Goal: Transaction & Acquisition: Purchase product/service

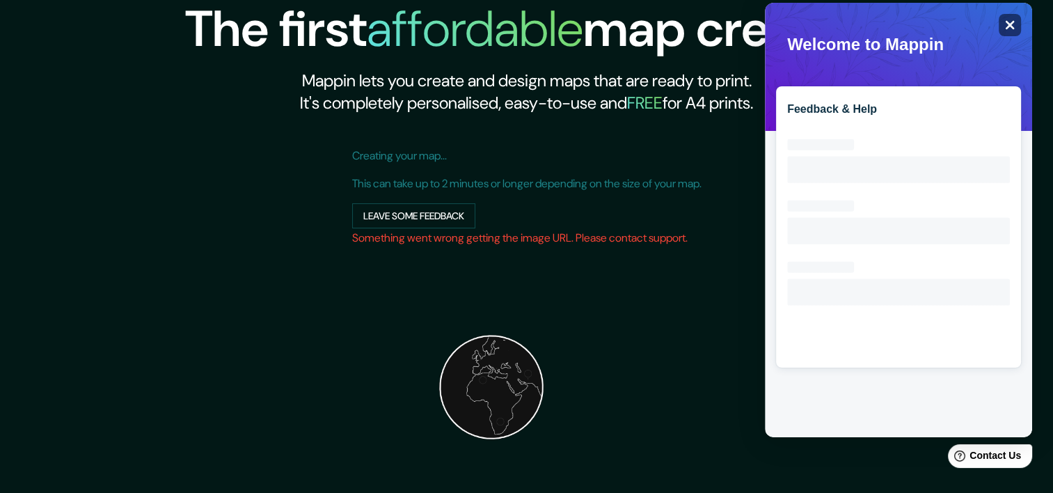
click at [1005, 22] on icon "Close" at bounding box center [1010, 24] width 10 height 10
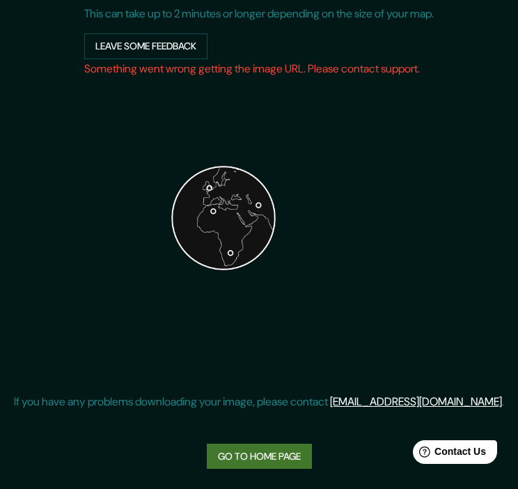
scroll to position [225, 0]
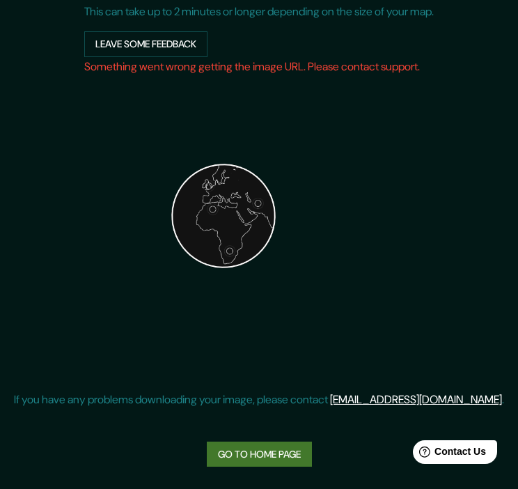
click at [281, 455] on link "Go to home page" at bounding box center [259, 454] width 105 height 26
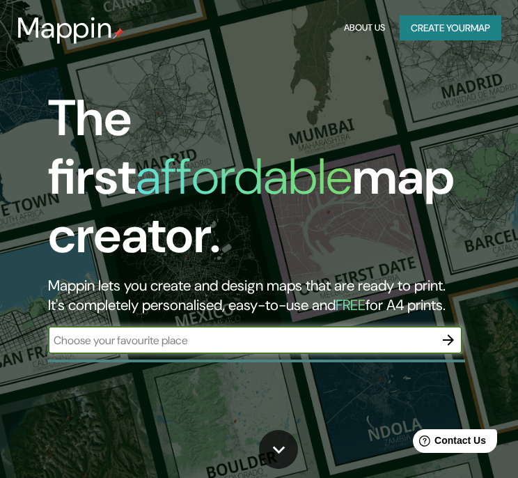
click at [248, 332] on input "text" at bounding box center [241, 340] width 386 height 16
type input "san [PERSON_NAME] sula"
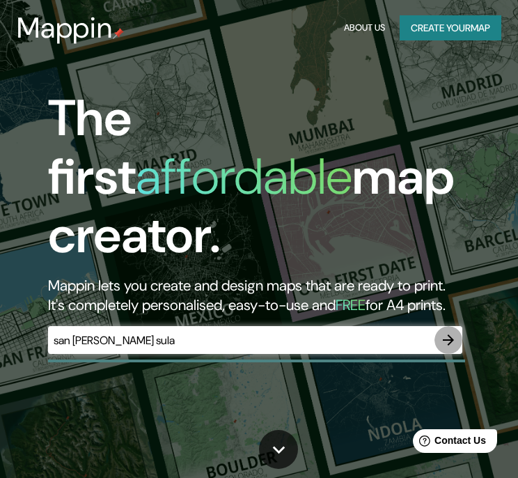
click at [455, 331] on icon "button" at bounding box center [448, 339] width 17 height 17
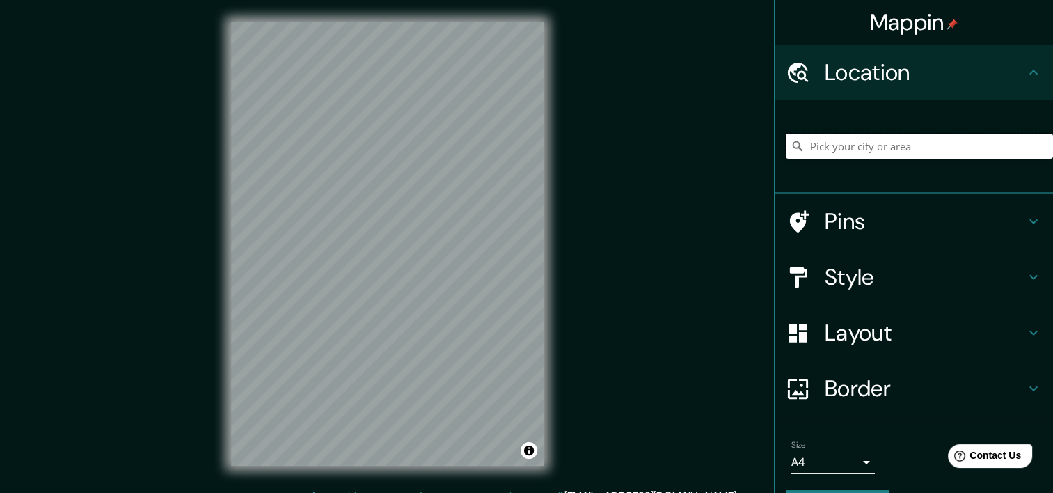
click at [927, 144] on input "Pick your city or area" at bounding box center [919, 146] width 267 height 25
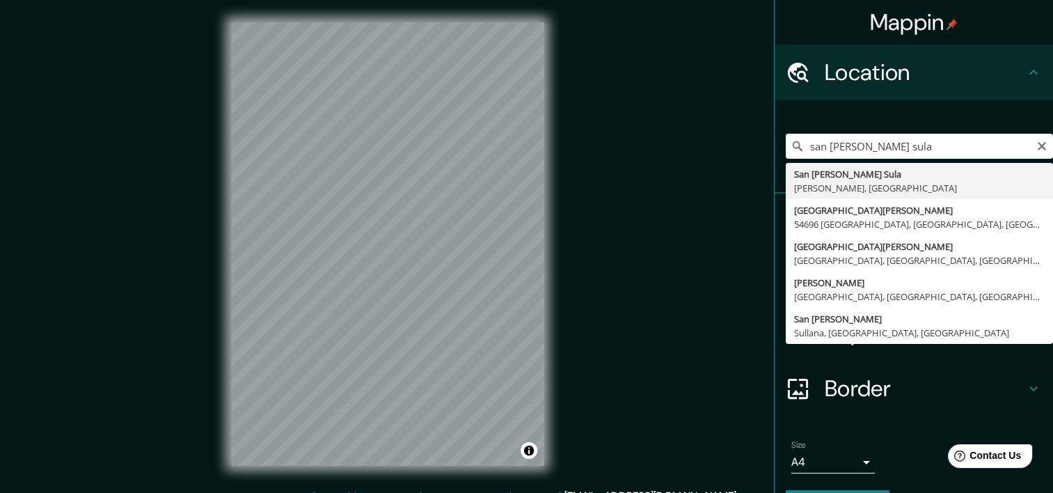
type input "San [PERSON_NAME] Sula, [GEOGRAPHIC_DATA], [GEOGRAPHIC_DATA]"
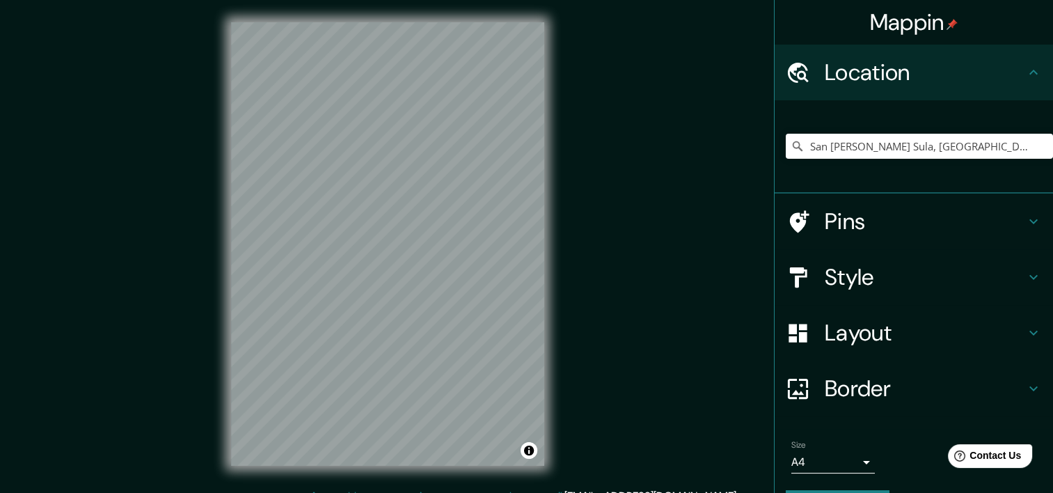
click at [891, 228] on h4 "Pins" at bounding box center [925, 221] width 201 height 28
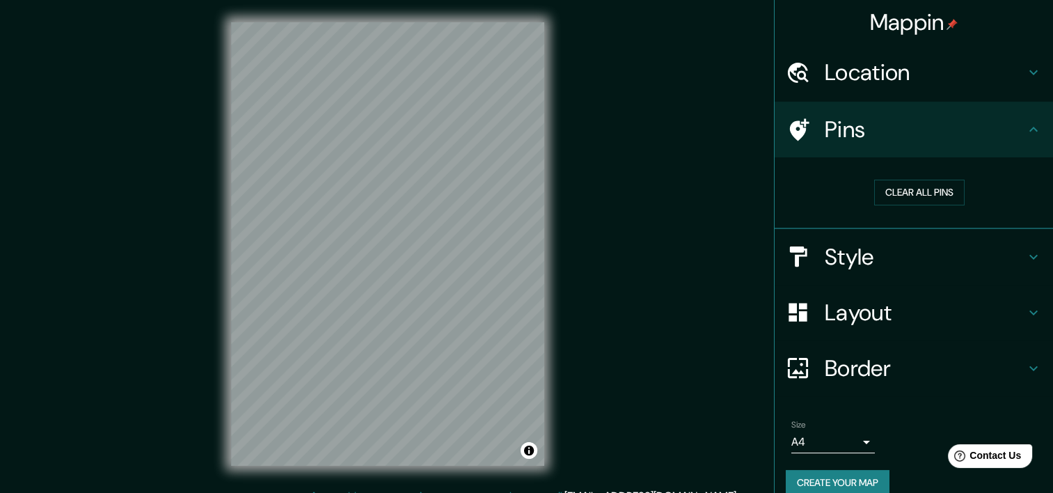
click at [829, 130] on h4 "Pins" at bounding box center [925, 130] width 201 height 28
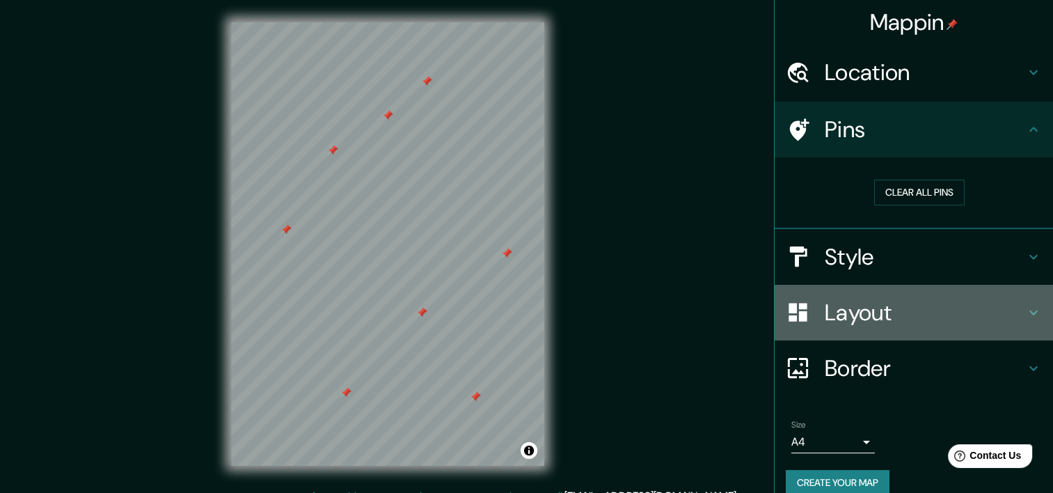
click at [948, 320] on h4 "Layout" at bounding box center [925, 313] width 201 height 28
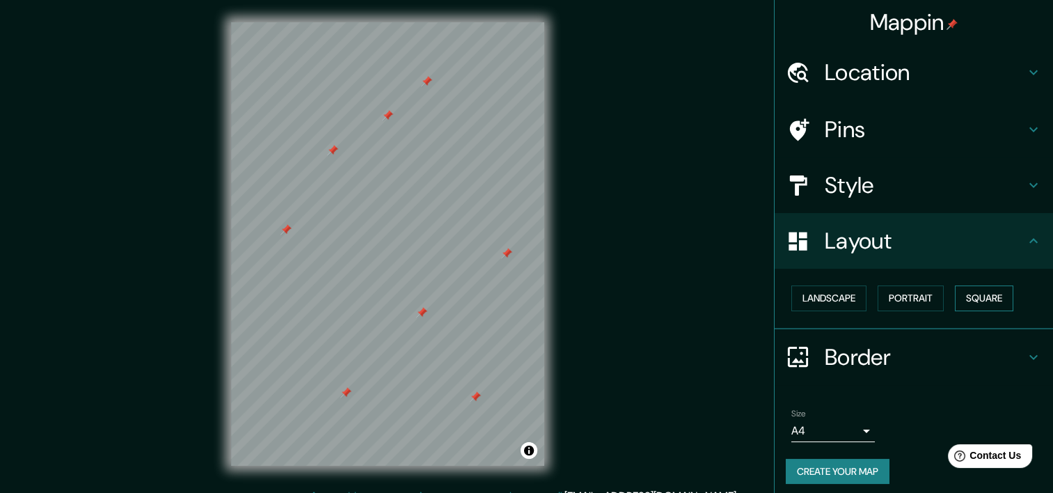
scroll to position [6, 0]
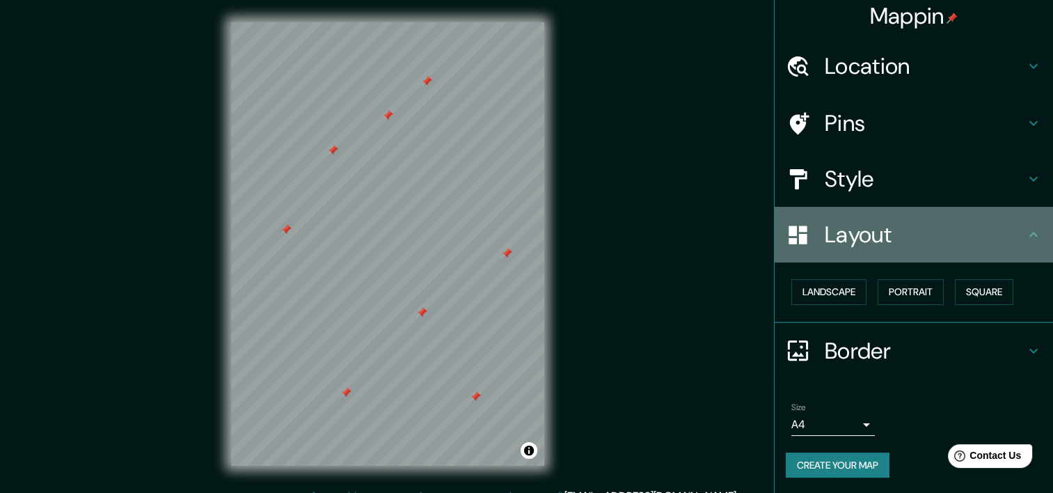
click at [1026, 239] on icon at bounding box center [1034, 234] width 17 height 17
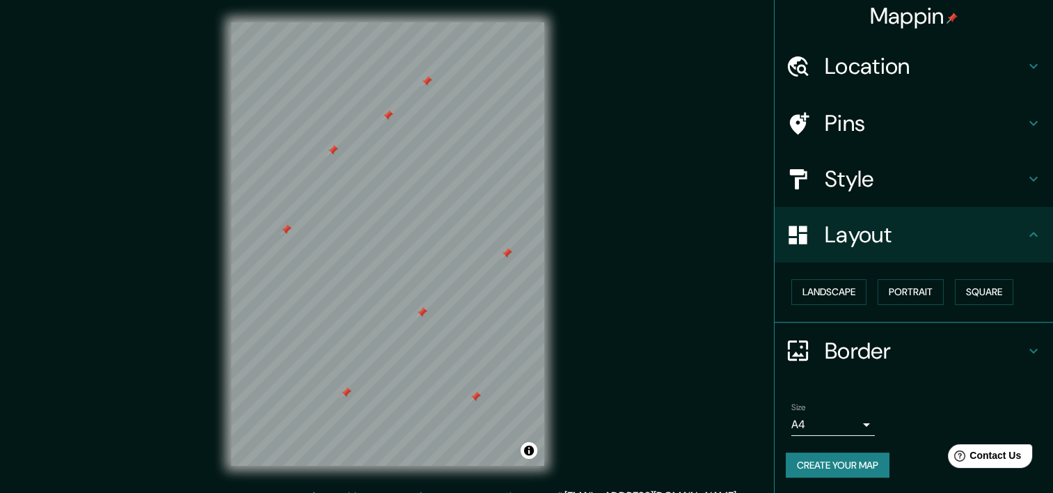
click at [1026, 239] on icon at bounding box center [1034, 234] width 17 height 17
click at [1026, 356] on icon at bounding box center [1034, 351] width 17 height 17
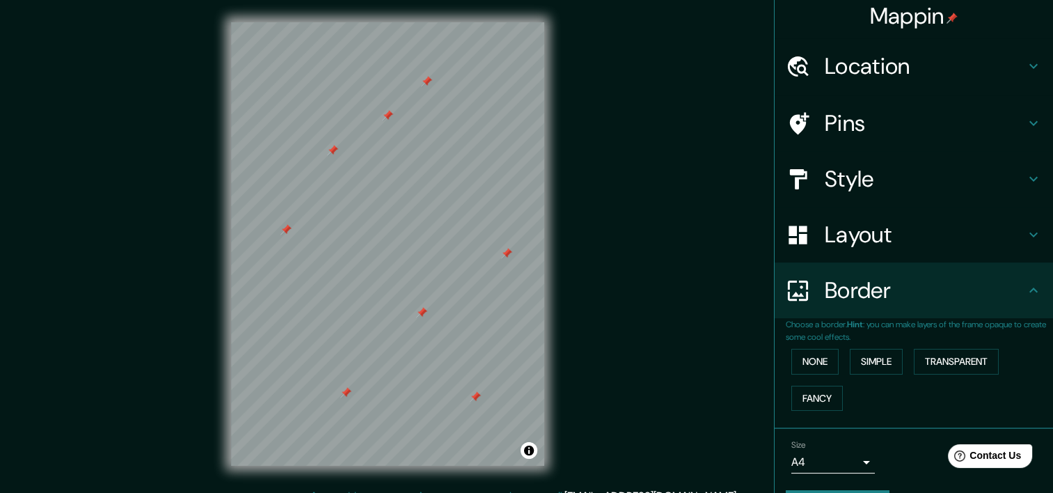
click at [1026, 292] on icon at bounding box center [1034, 290] width 17 height 17
click at [1026, 235] on icon at bounding box center [1034, 234] width 17 height 17
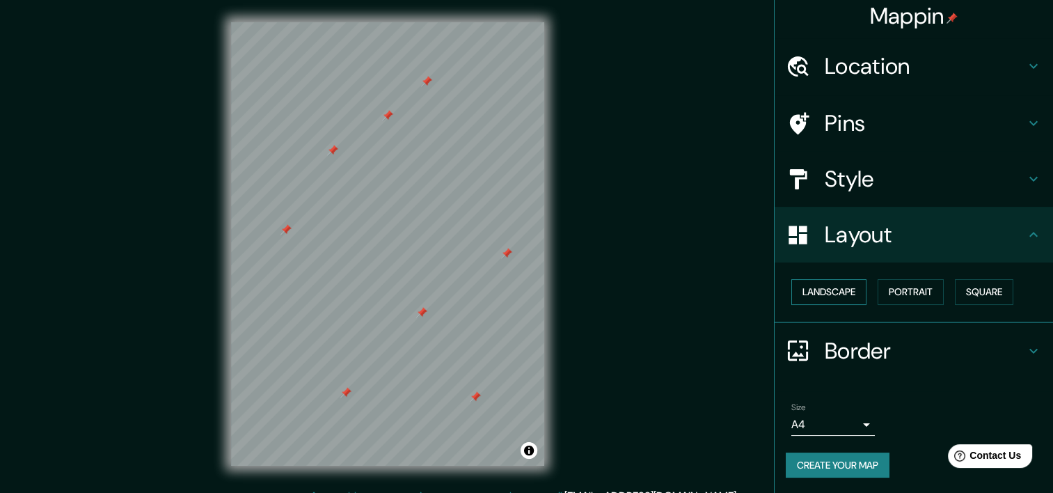
click at [813, 293] on button "Landscape" at bounding box center [829, 292] width 75 height 26
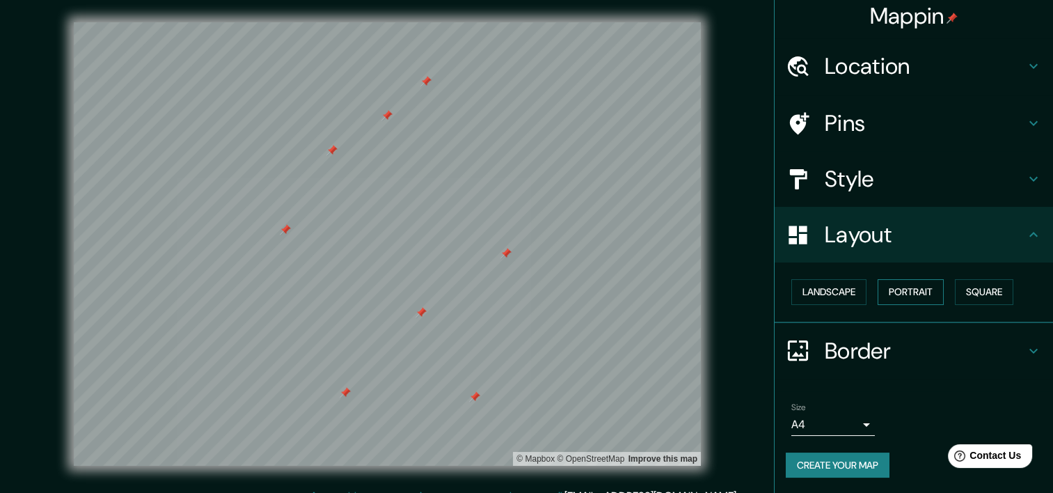
click at [911, 293] on button "Portrait" at bounding box center [911, 292] width 66 height 26
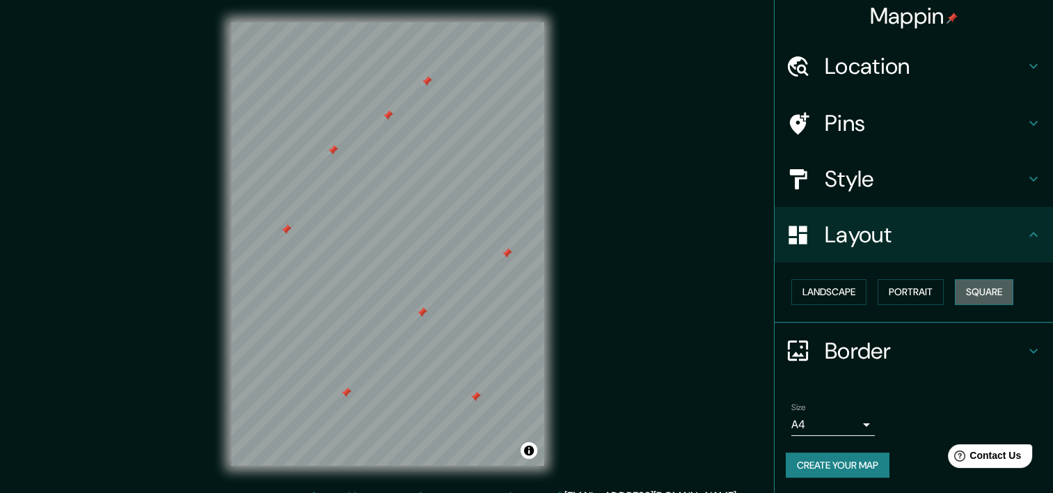
click at [975, 292] on button "Square" at bounding box center [984, 292] width 58 height 26
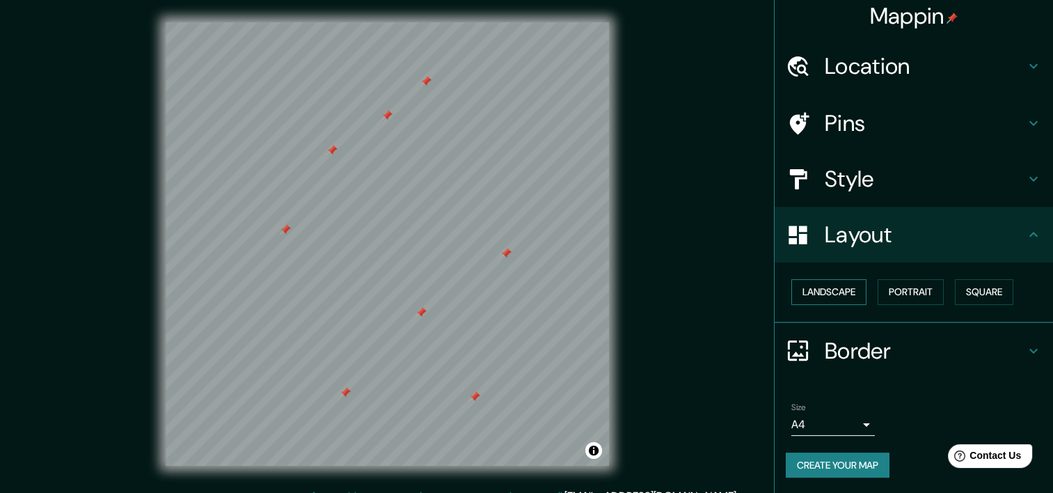
click at [847, 292] on button "Landscape" at bounding box center [829, 292] width 75 height 26
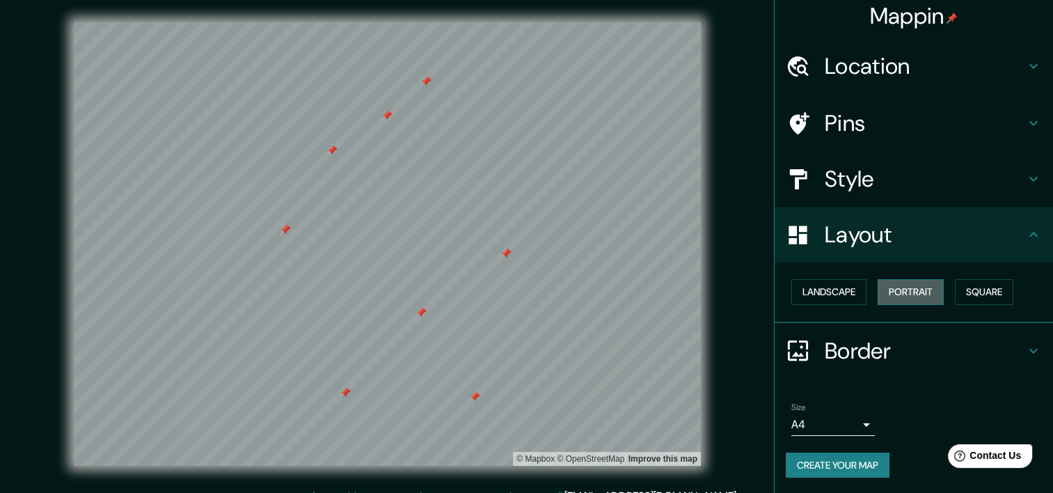
click at [890, 290] on button "Portrait" at bounding box center [911, 292] width 66 height 26
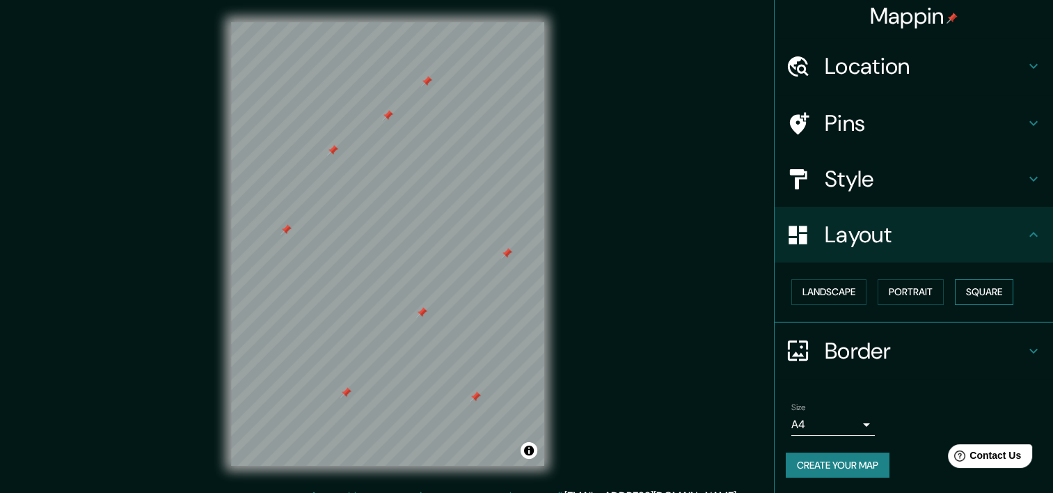
click at [980, 299] on button "Square" at bounding box center [984, 292] width 58 height 26
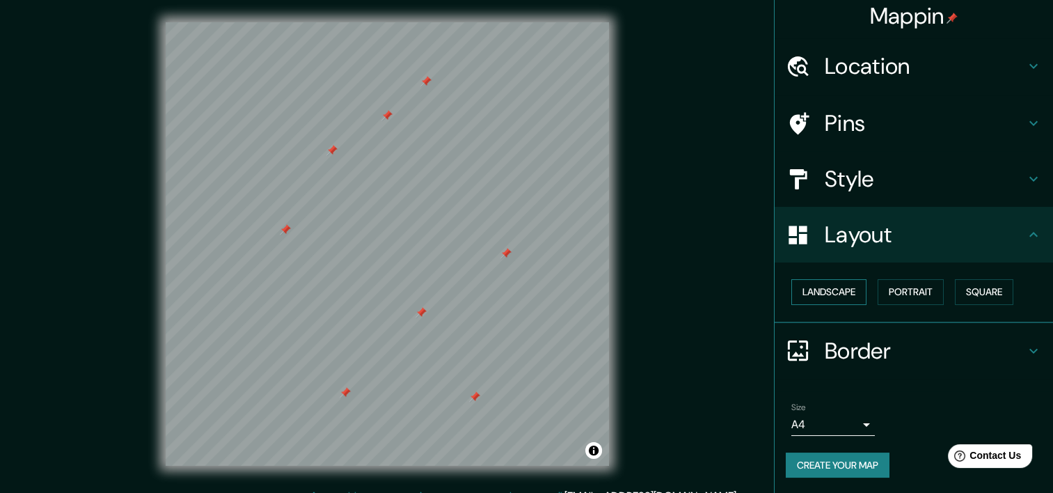
click at [831, 292] on button "Landscape" at bounding box center [829, 292] width 75 height 26
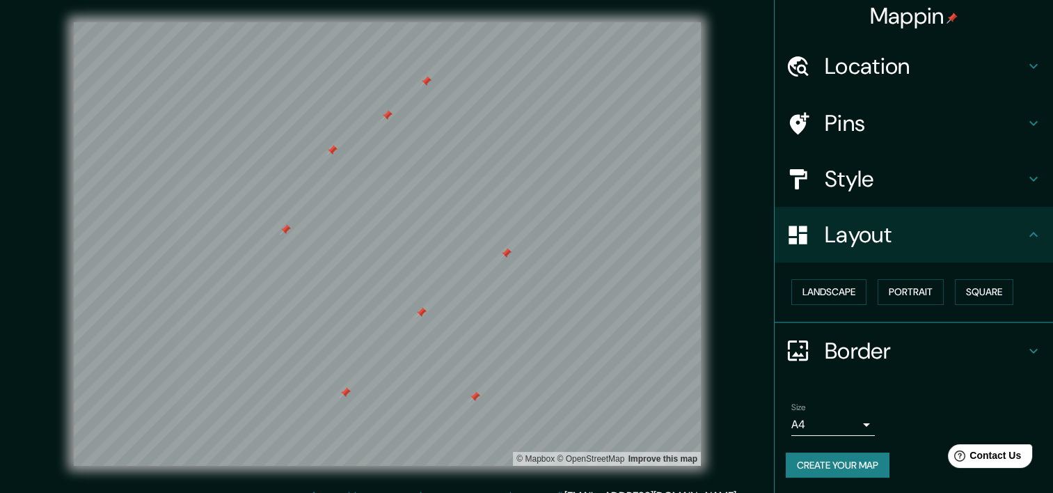
click at [909, 304] on div "Landscape Portrait Square" at bounding box center [919, 292] width 267 height 37
click at [910, 293] on button "Portrait" at bounding box center [911, 292] width 66 height 26
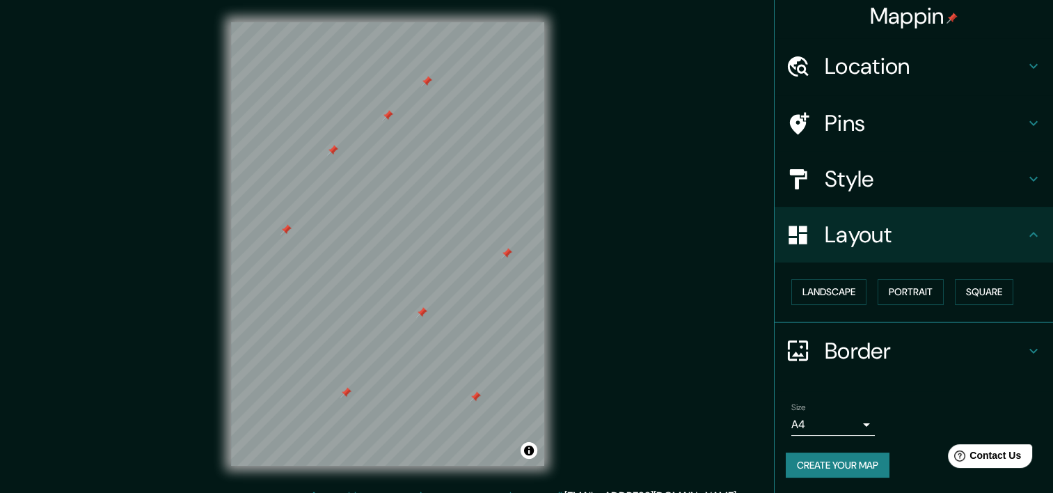
click at [894, 180] on h4 "Style" at bounding box center [925, 179] width 201 height 28
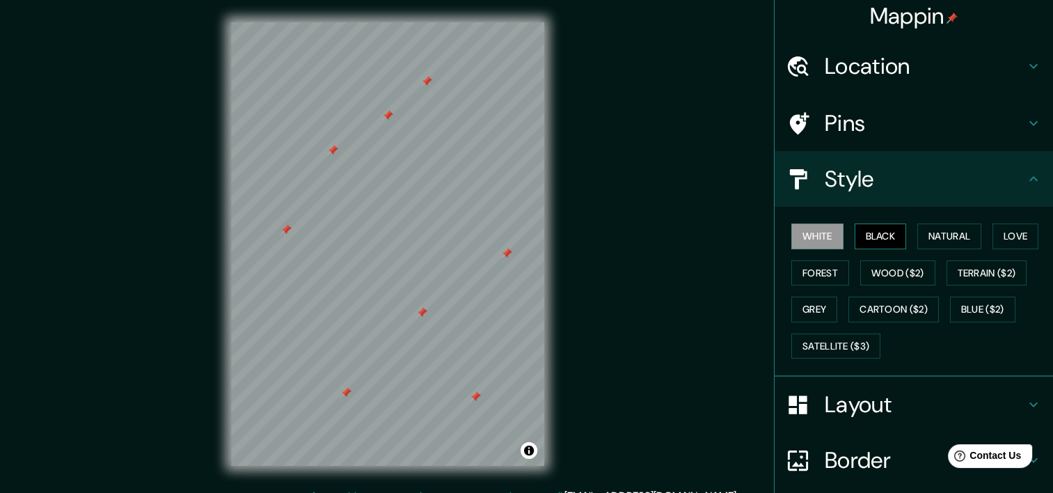
click at [858, 235] on button "Black" at bounding box center [881, 236] width 52 height 26
click at [918, 226] on button "Natural" at bounding box center [950, 236] width 64 height 26
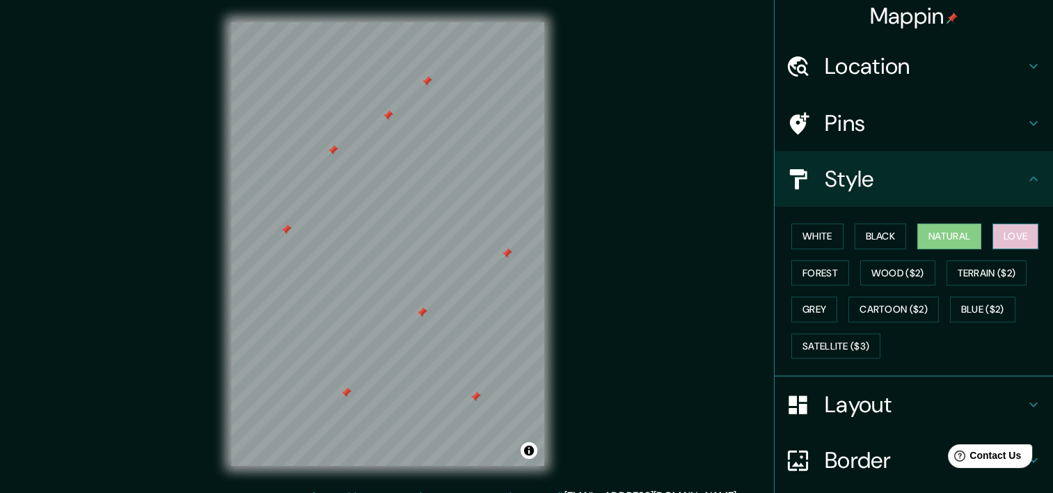
click at [993, 233] on button "Love" at bounding box center [1016, 236] width 46 height 26
click at [799, 274] on button "Forest" at bounding box center [821, 273] width 58 height 26
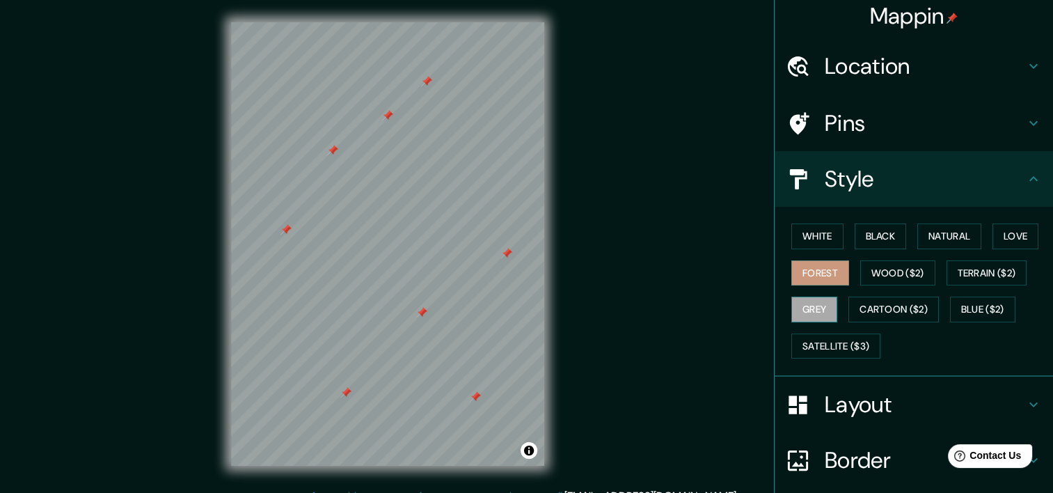
click at [806, 306] on button "Grey" at bounding box center [815, 310] width 46 height 26
click at [956, 301] on button "Blue ($2)" at bounding box center [982, 310] width 65 height 26
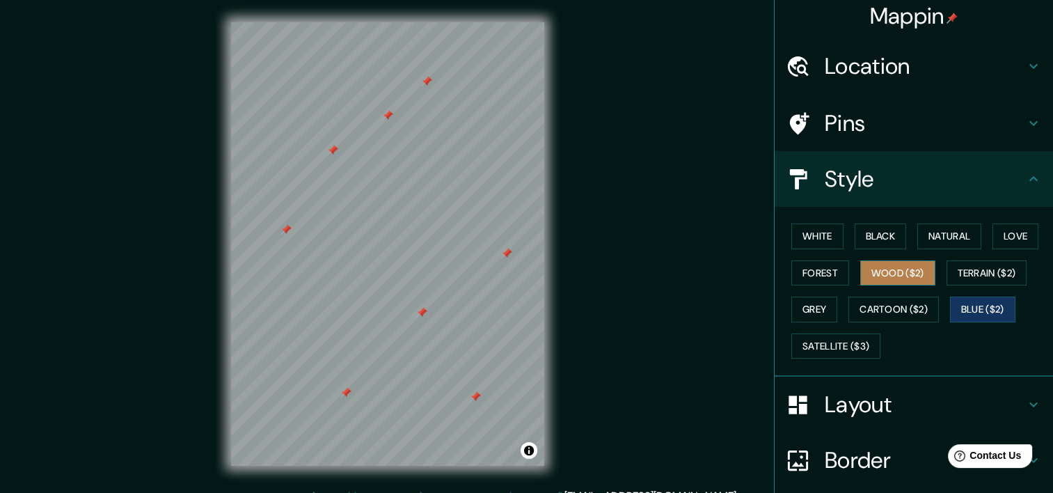
click at [915, 283] on button "Wood ($2)" at bounding box center [898, 273] width 75 height 26
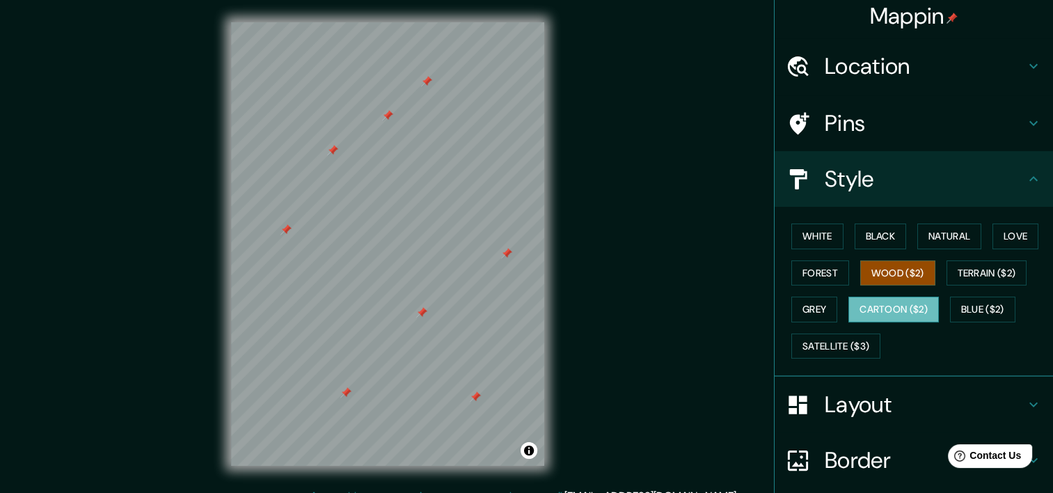
click at [910, 304] on button "Cartoon ($2)" at bounding box center [894, 310] width 91 height 26
click at [891, 244] on button "Black" at bounding box center [881, 236] width 52 height 26
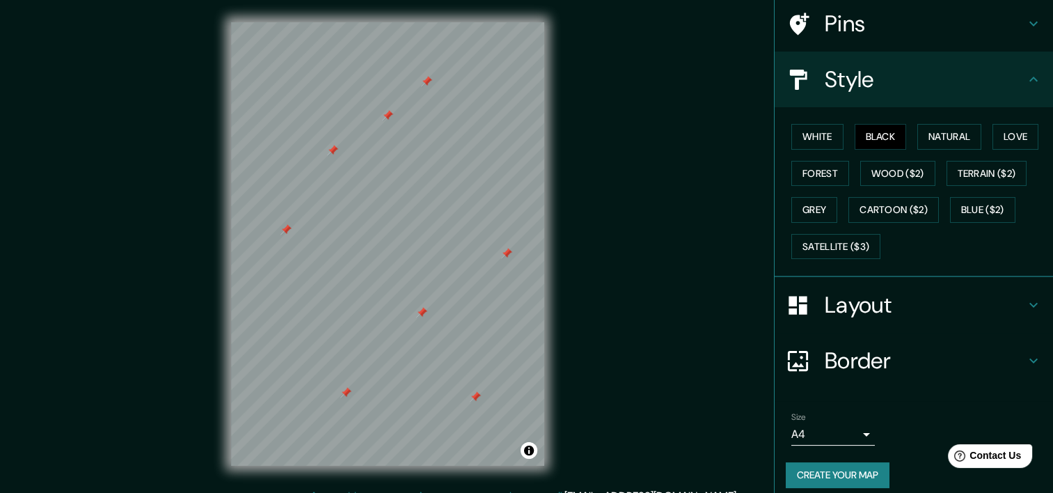
scroll to position [115, 0]
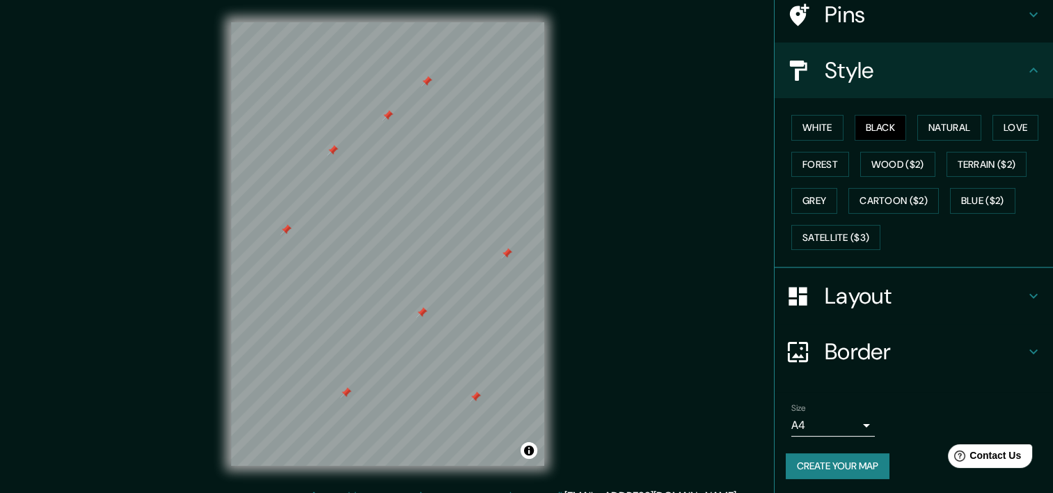
click at [888, 278] on div "Layout" at bounding box center [914, 296] width 278 height 56
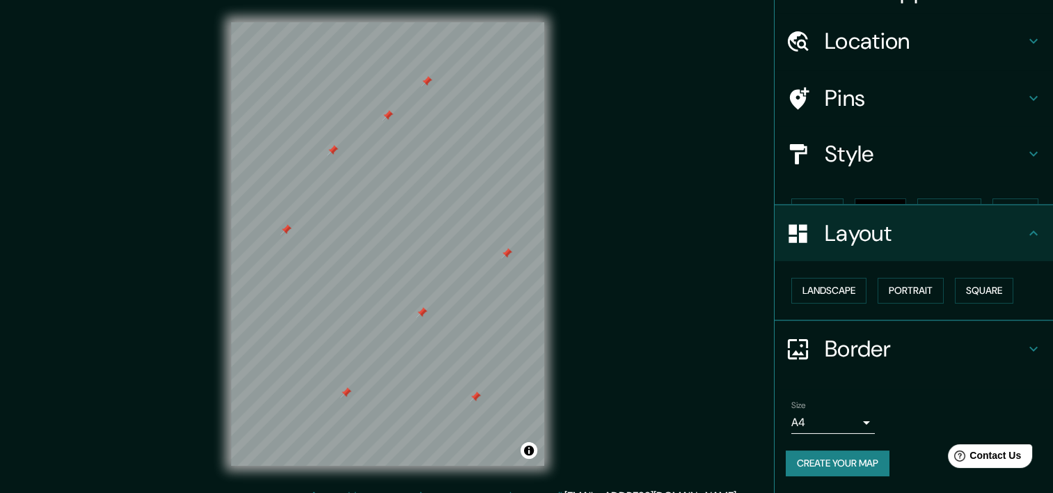
scroll to position [6, 0]
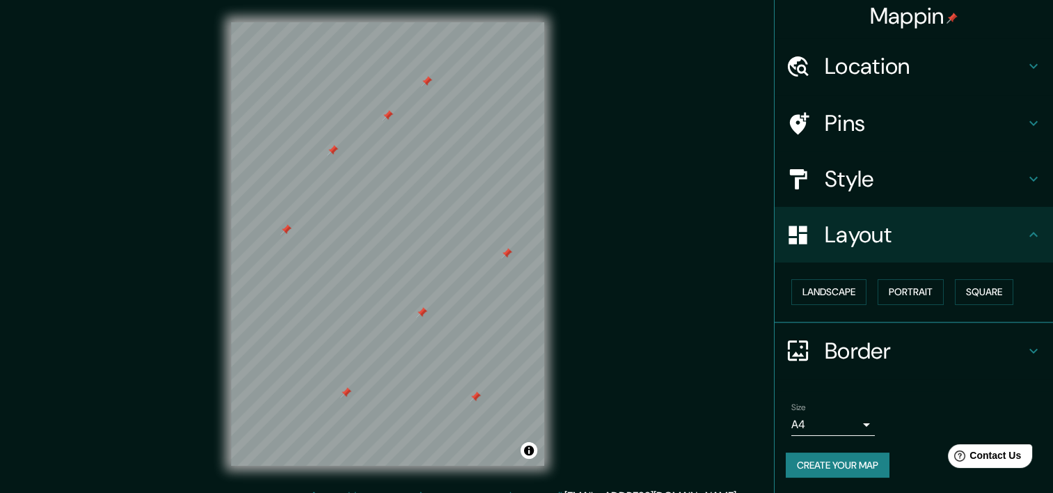
click at [863, 342] on h4 "Border" at bounding box center [925, 351] width 201 height 28
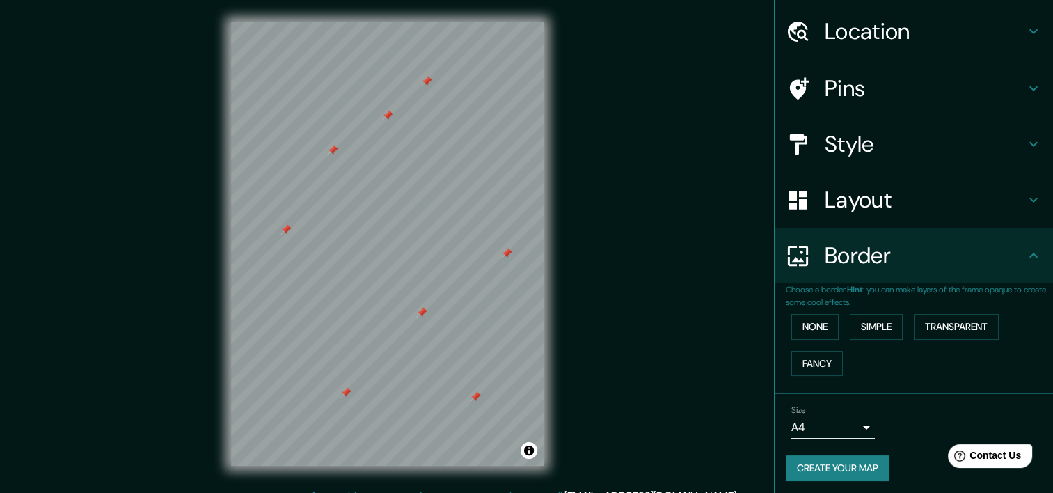
scroll to position [45, 0]
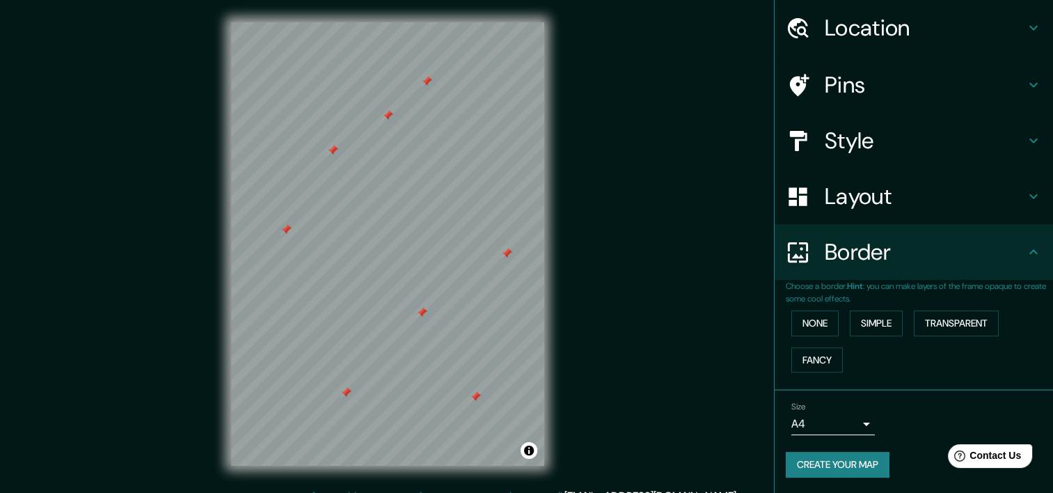
click at [846, 455] on button "Create your map" at bounding box center [838, 465] width 104 height 26
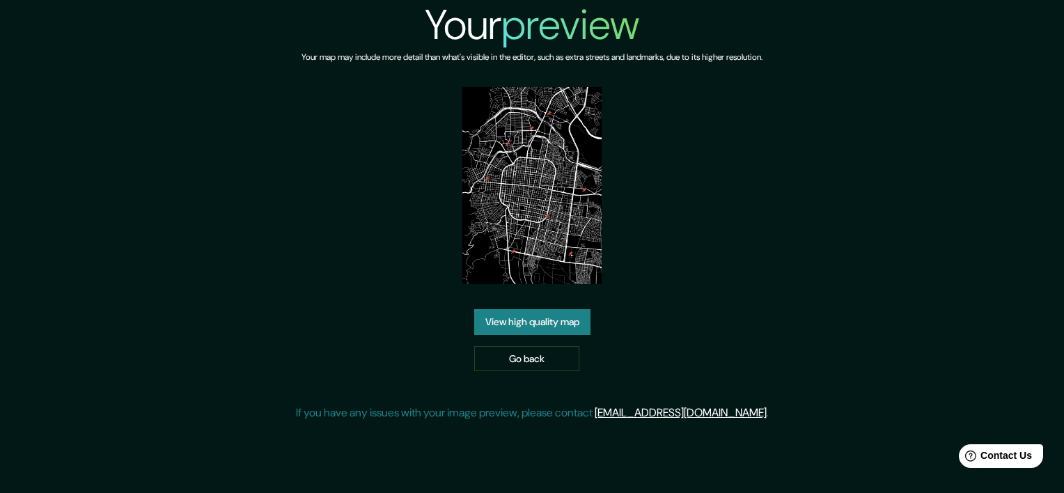
click at [583, 324] on link "View high quality map" at bounding box center [532, 322] width 116 height 26
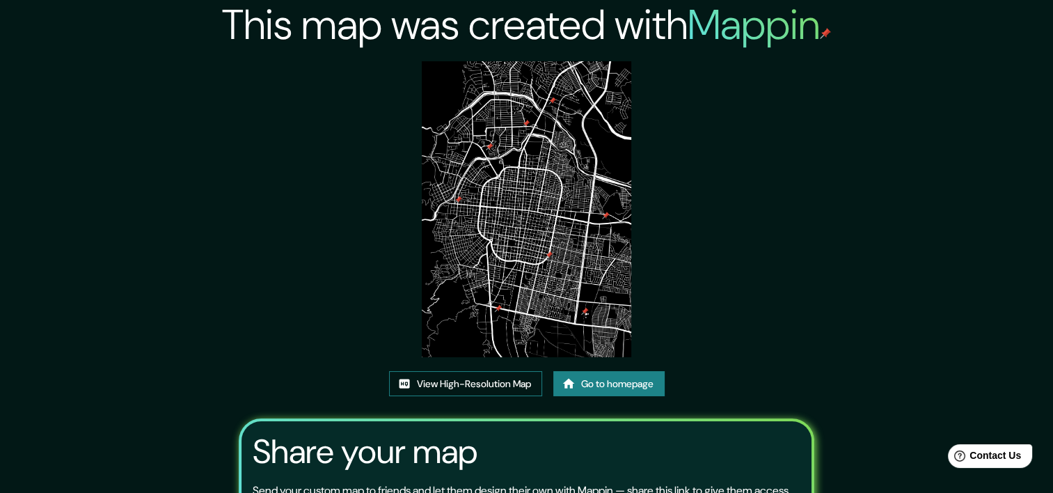
click at [428, 384] on link "View High-Resolution Map" at bounding box center [465, 384] width 153 height 26
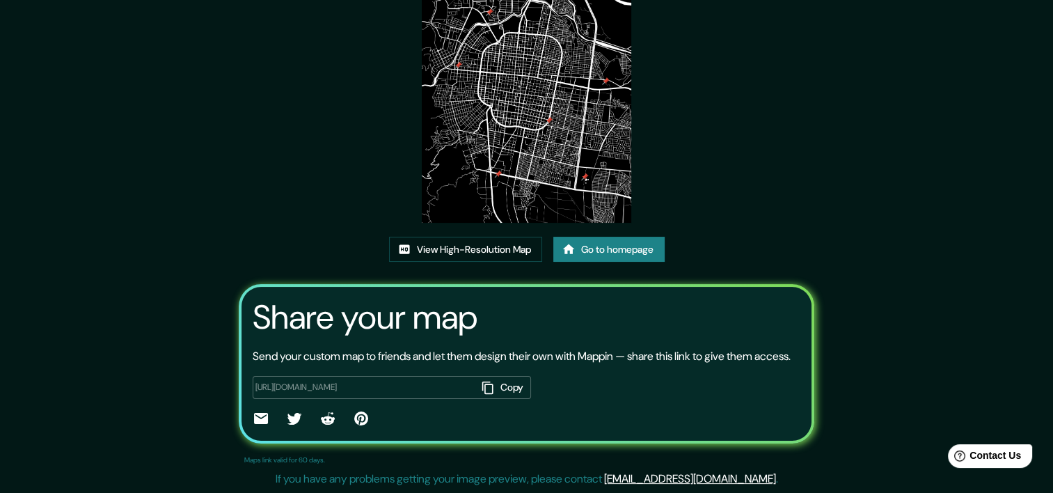
scroll to position [150, 0]
click at [526, 75] on img at bounding box center [526, 75] width 209 height 296
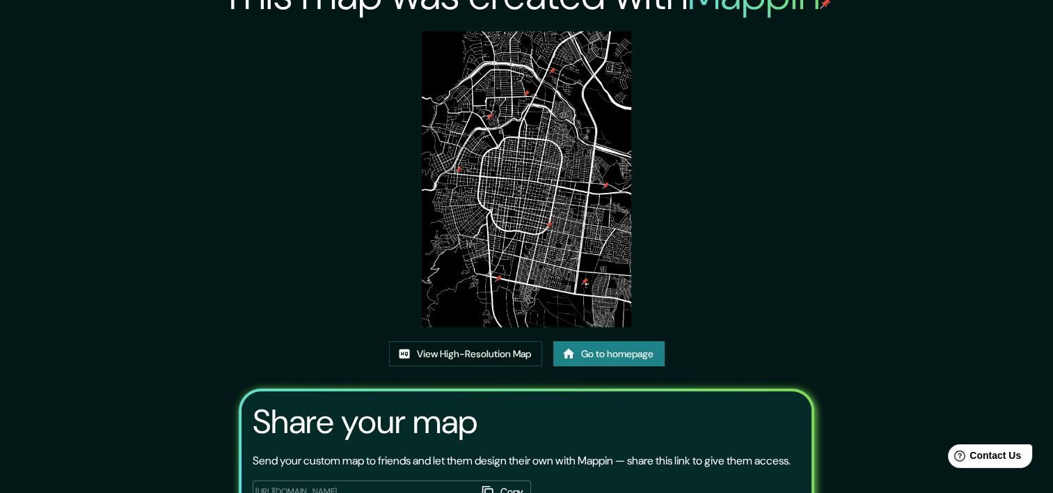
scroll to position [0, 0]
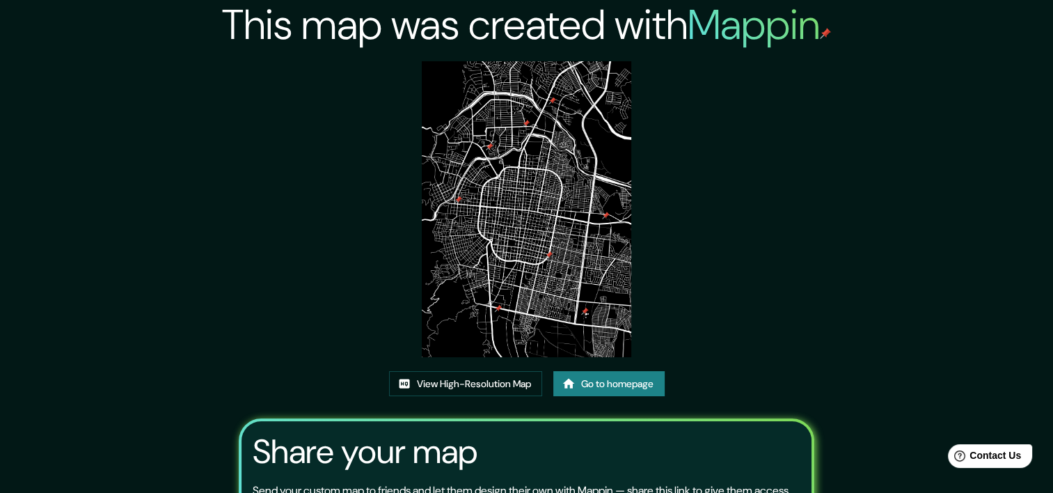
click at [609, 389] on link "Go to homepage" at bounding box center [609, 384] width 111 height 26
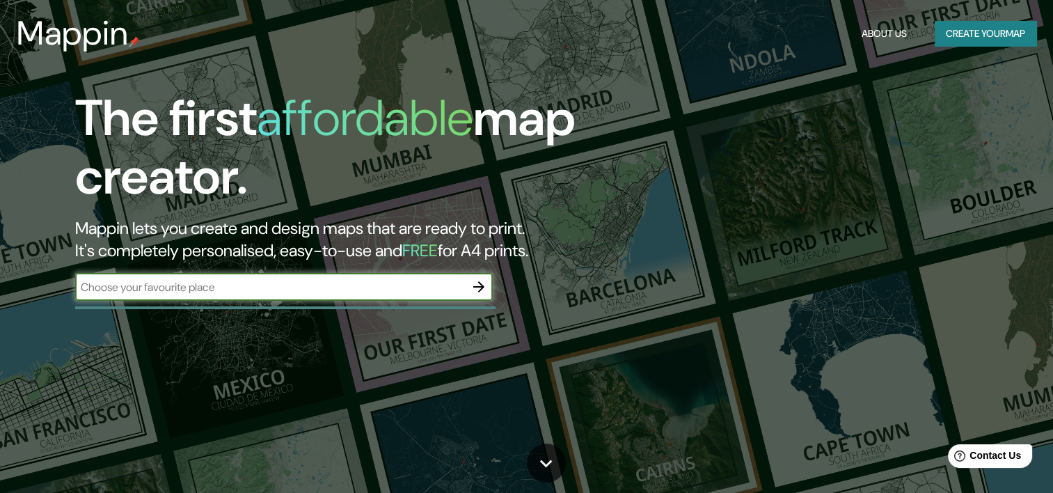
click at [439, 276] on div "​" at bounding box center [284, 287] width 418 height 28
type input "san [PERSON_NAME] sula"
click at [479, 291] on icon "button" at bounding box center [478, 286] width 11 height 11
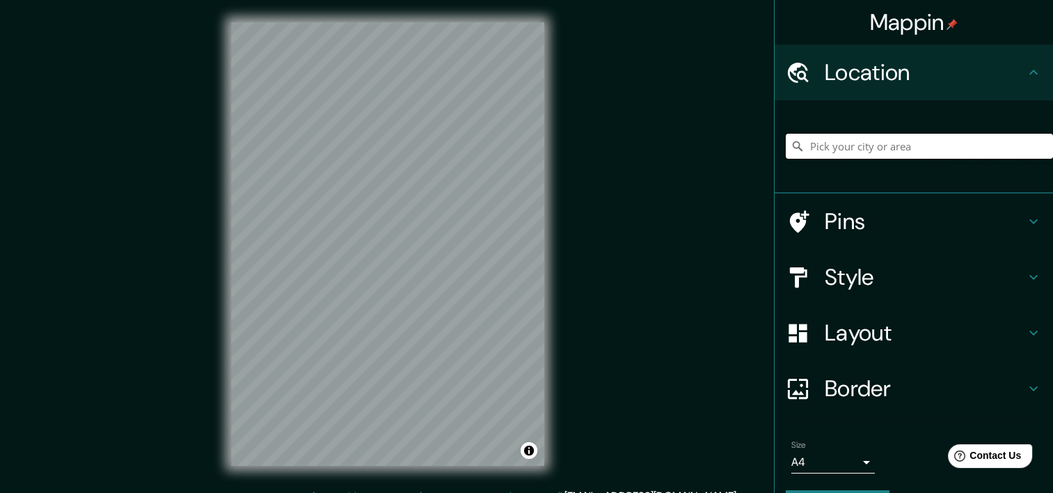
click at [839, 147] on input "Pick your city or area" at bounding box center [919, 146] width 267 height 25
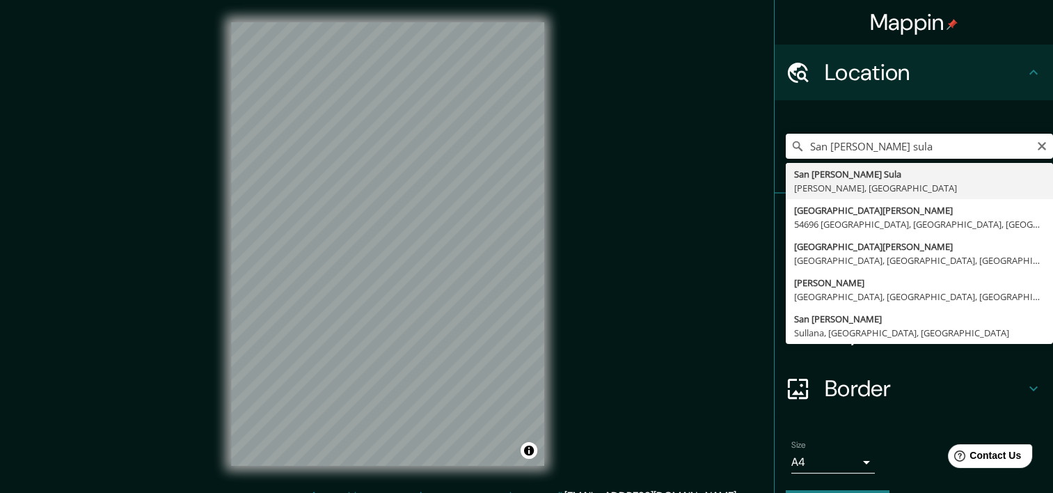
type input "San [PERSON_NAME] Sula, [GEOGRAPHIC_DATA], [GEOGRAPHIC_DATA]"
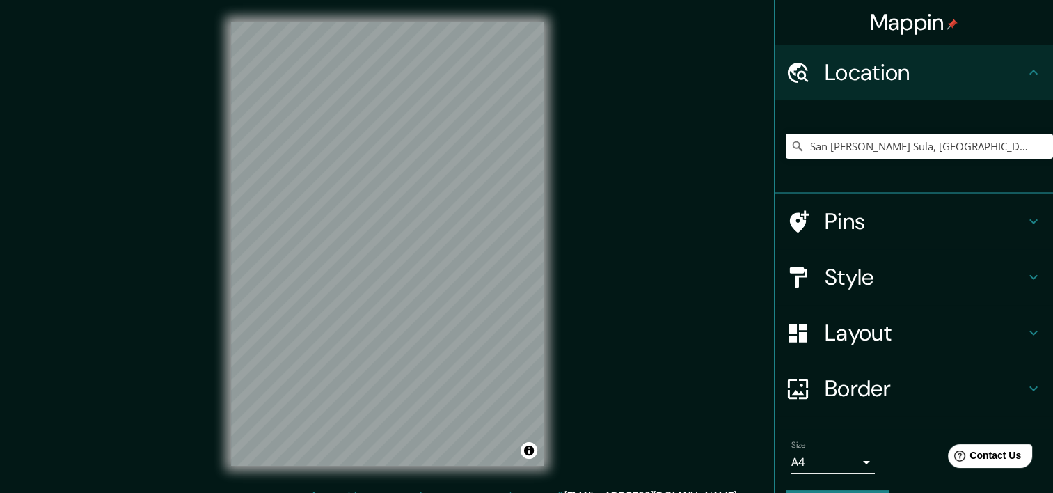
click at [886, 217] on h4 "Pins" at bounding box center [925, 221] width 201 height 28
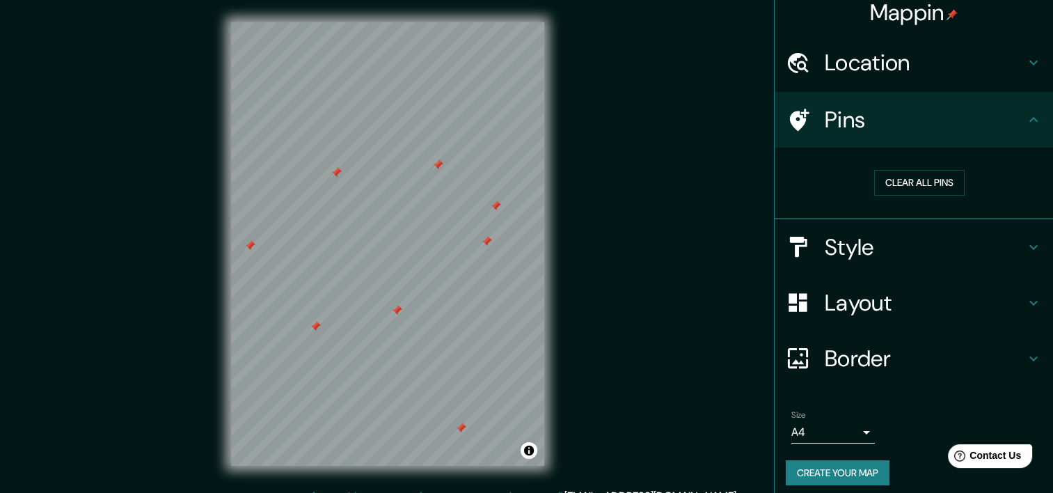
scroll to position [17, 0]
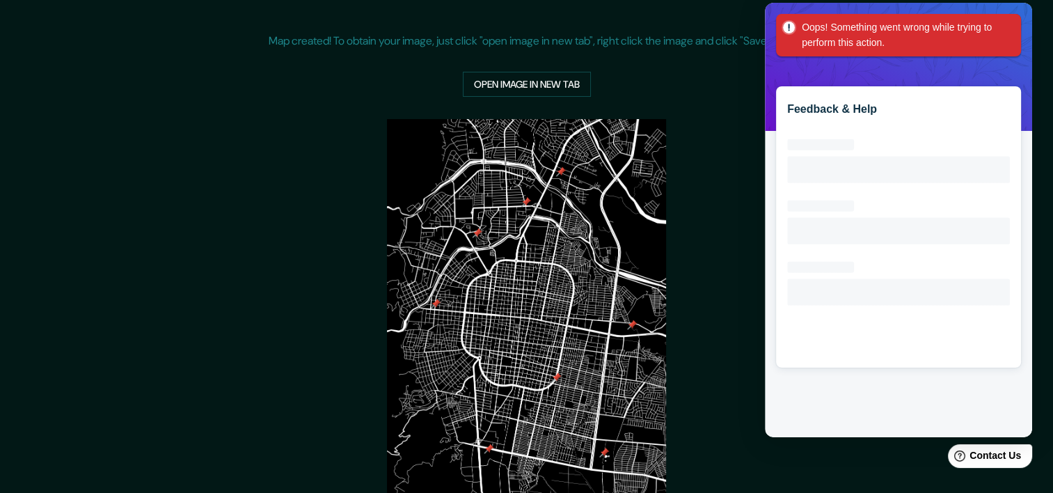
scroll to position [49, 0]
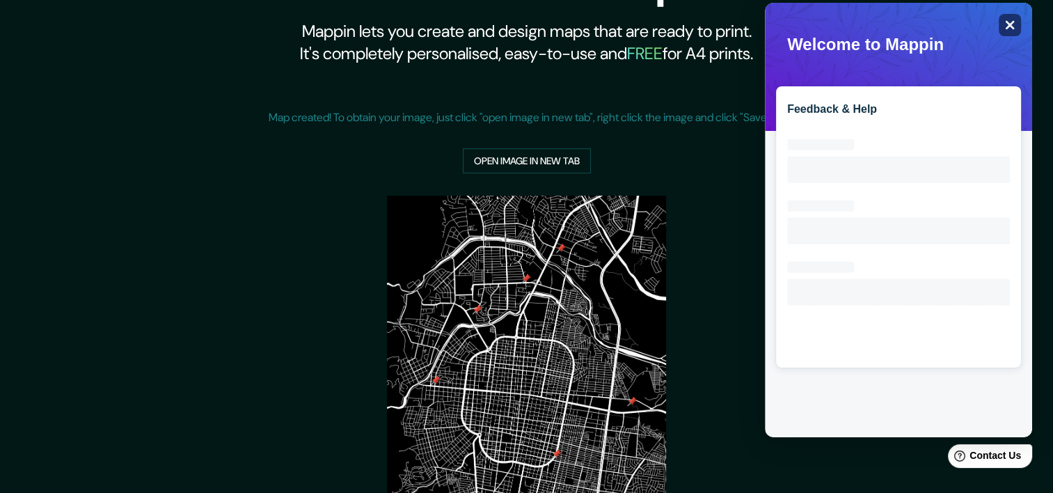
click at [1016, 27] on div "Close" at bounding box center [1010, 25] width 22 height 22
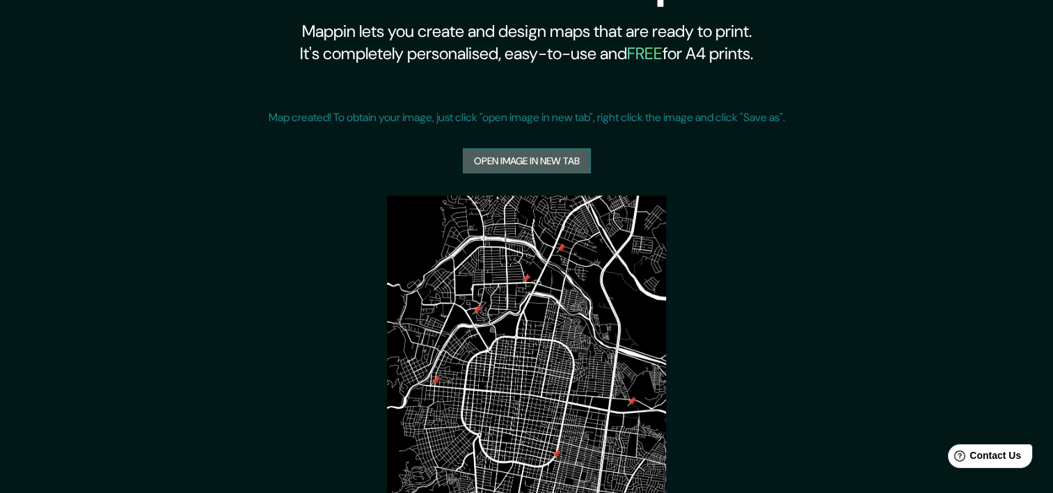
click at [567, 171] on link "Open image in new tab" at bounding box center [527, 161] width 128 height 26
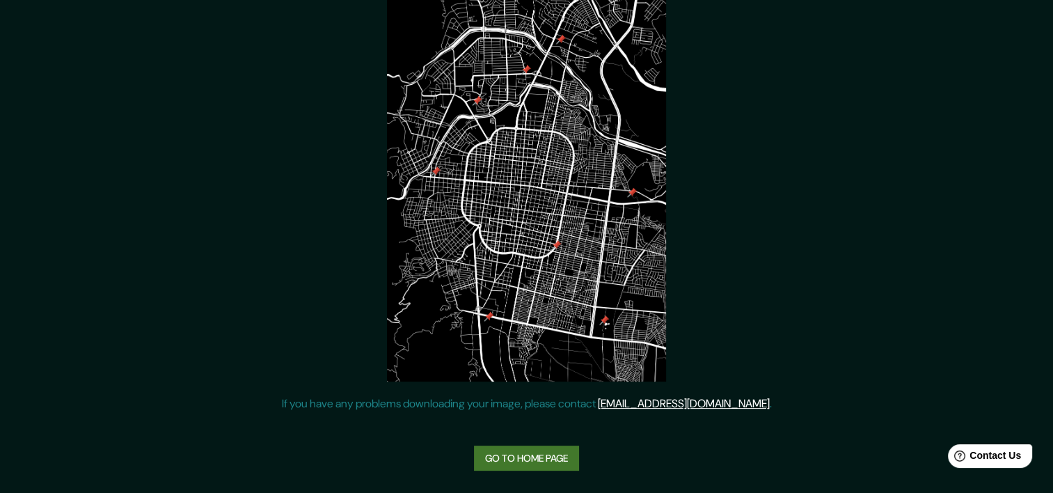
click at [566, 453] on link "Go to home page" at bounding box center [526, 459] width 105 height 26
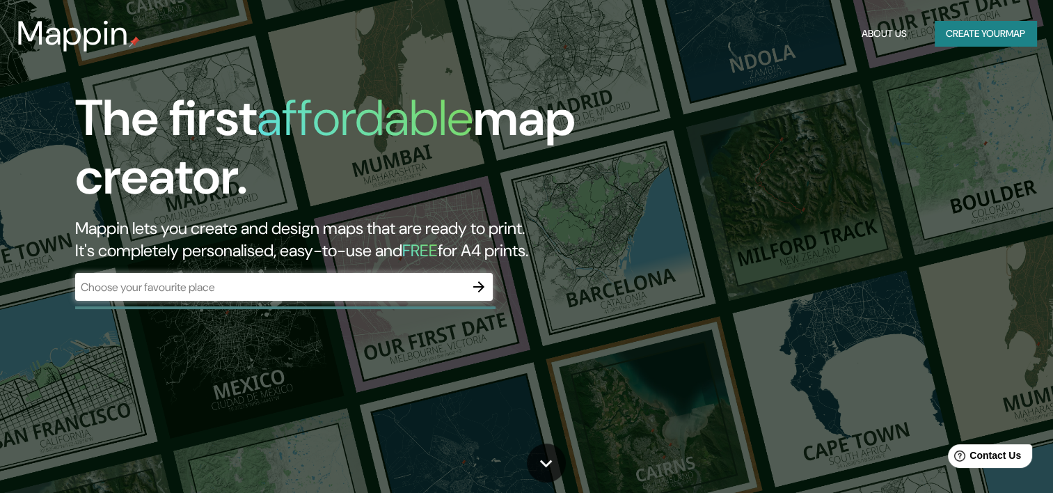
click at [414, 295] on div "​" at bounding box center [284, 287] width 418 height 28
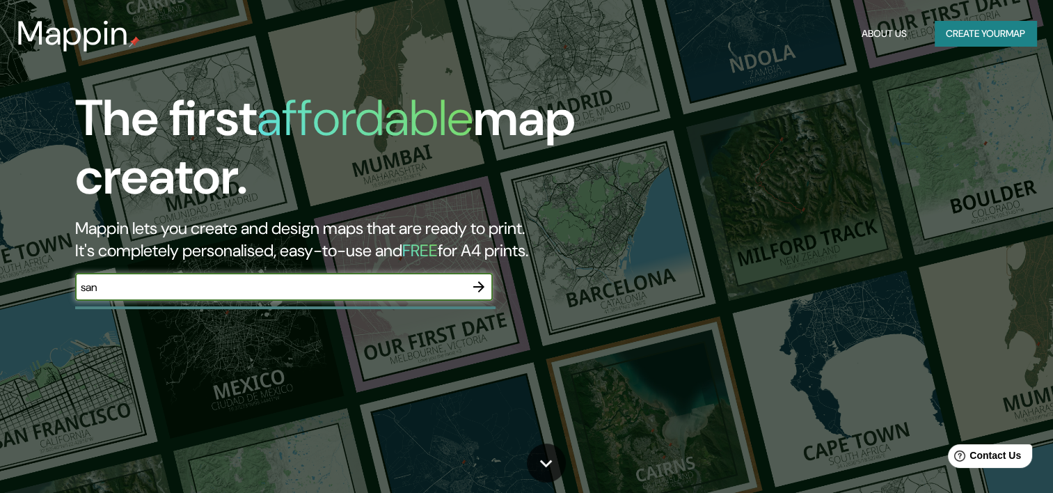
type input "san [PERSON_NAME] sula"
click at [466, 289] on button "button" at bounding box center [479, 287] width 28 height 28
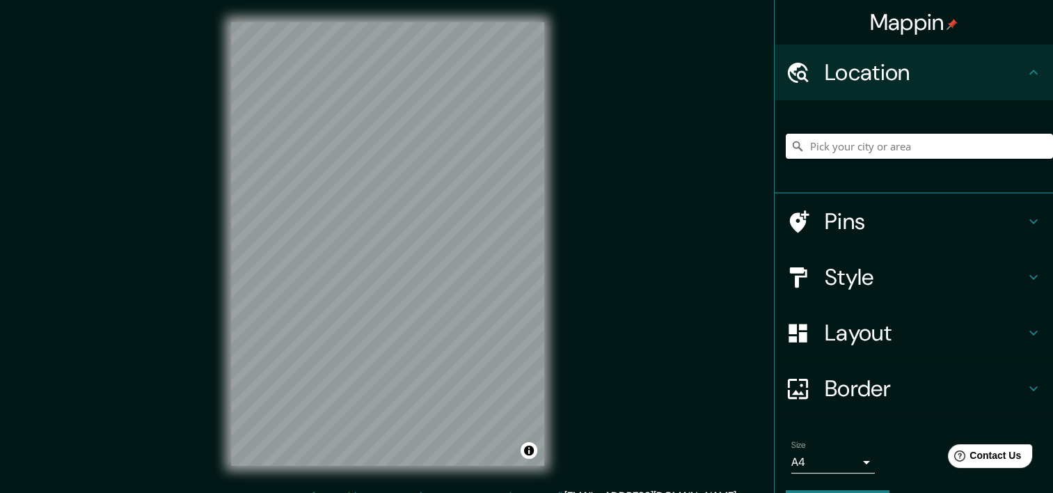
click at [948, 147] on input "Pick your city or area" at bounding box center [919, 146] width 267 height 25
type input "San [PERSON_NAME] Sula, [GEOGRAPHIC_DATA], [GEOGRAPHIC_DATA]"
click at [474, 176] on div at bounding box center [473, 176] width 11 height 11
click at [462, 187] on div at bounding box center [465, 184] width 11 height 11
click at [838, 290] on h4 "Style" at bounding box center [925, 277] width 201 height 28
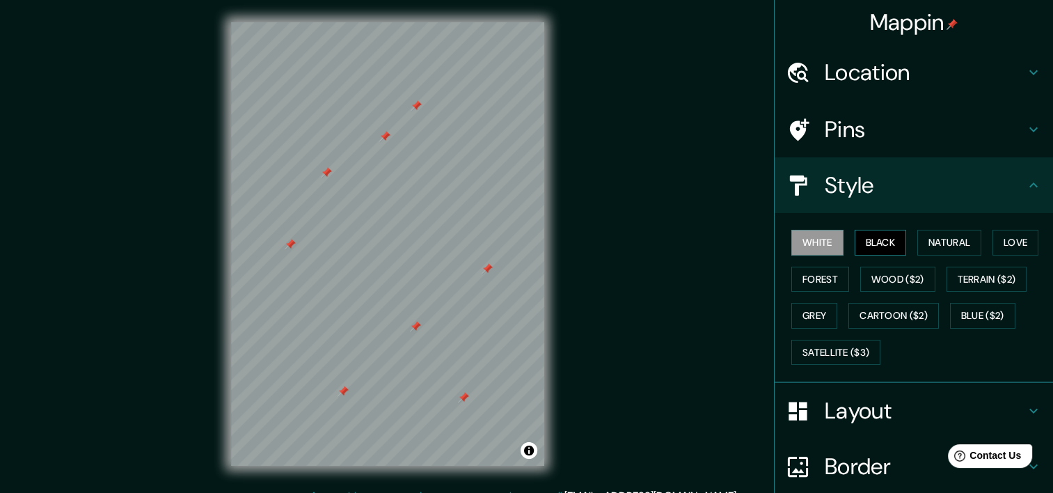
click at [881, 251] on button "Black" at bounding box center [881, 243] width 52 height 26
click at [935, 247] on button "Natural" at bounding box center [950, 243] width 64 height 26
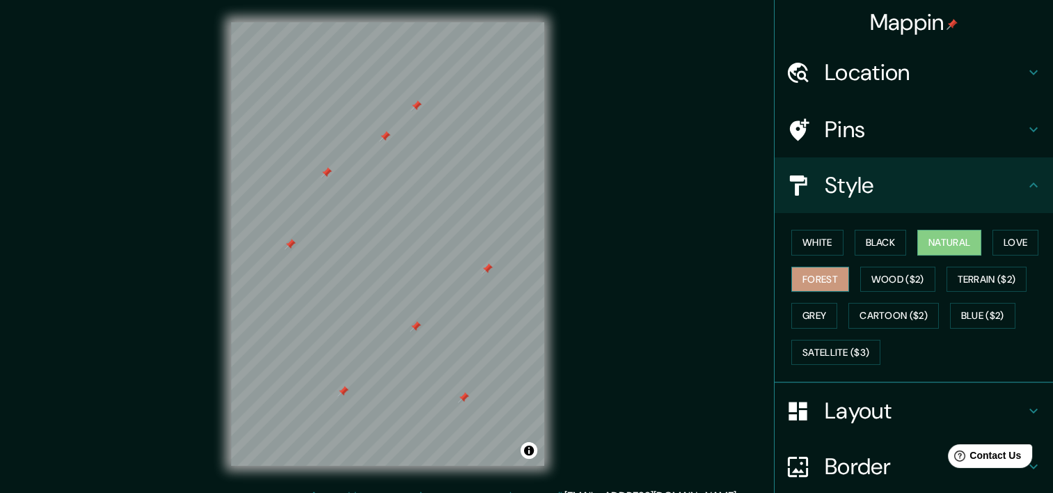
click at [836, 278] on button "Forest" at bounding box center [821, 280] width 58 height 26
click at [822, 308] on button "Grey" at bounding box center [815, 316] width 46 height 26
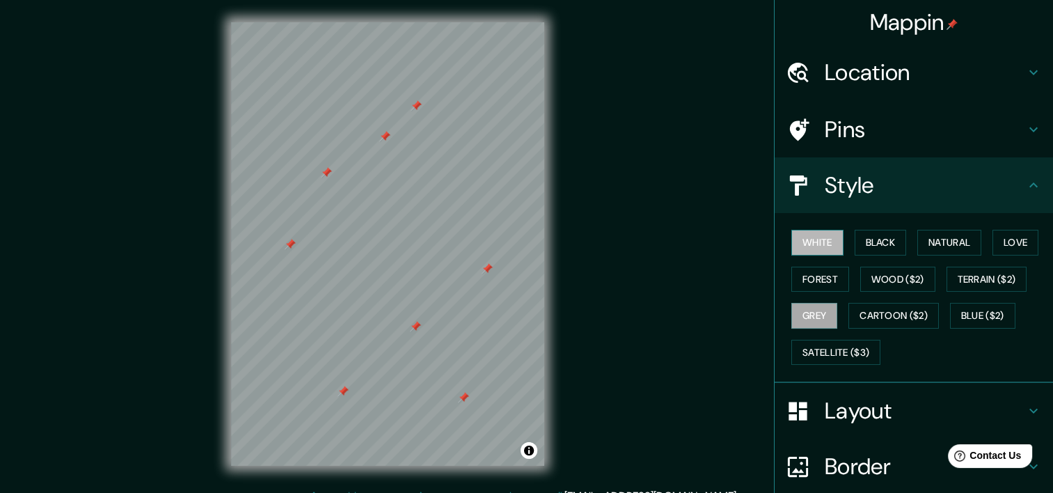
click at [797, 247] on button "White" at bounding box center [818, 243] width 52 height 26
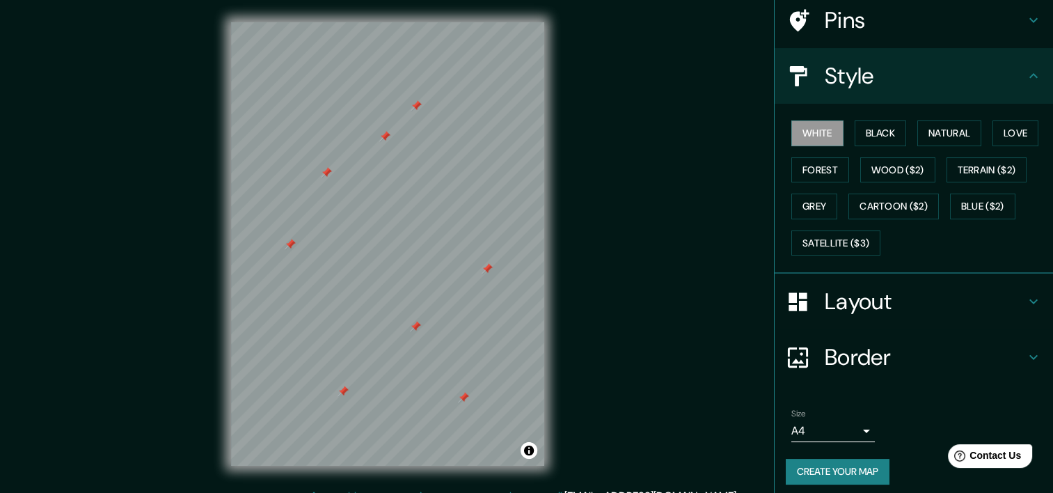
scroll to position [115, 0]
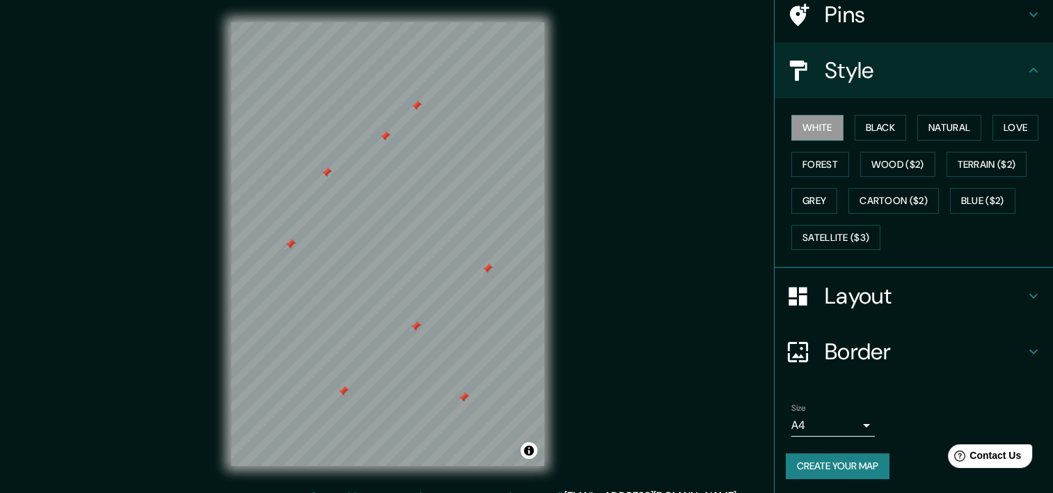
click at [855, 460] on button "Create your map" at bounding box center [838, 466] width 104 height 26
